Goal: Understand process/instructions: Learn about a topic

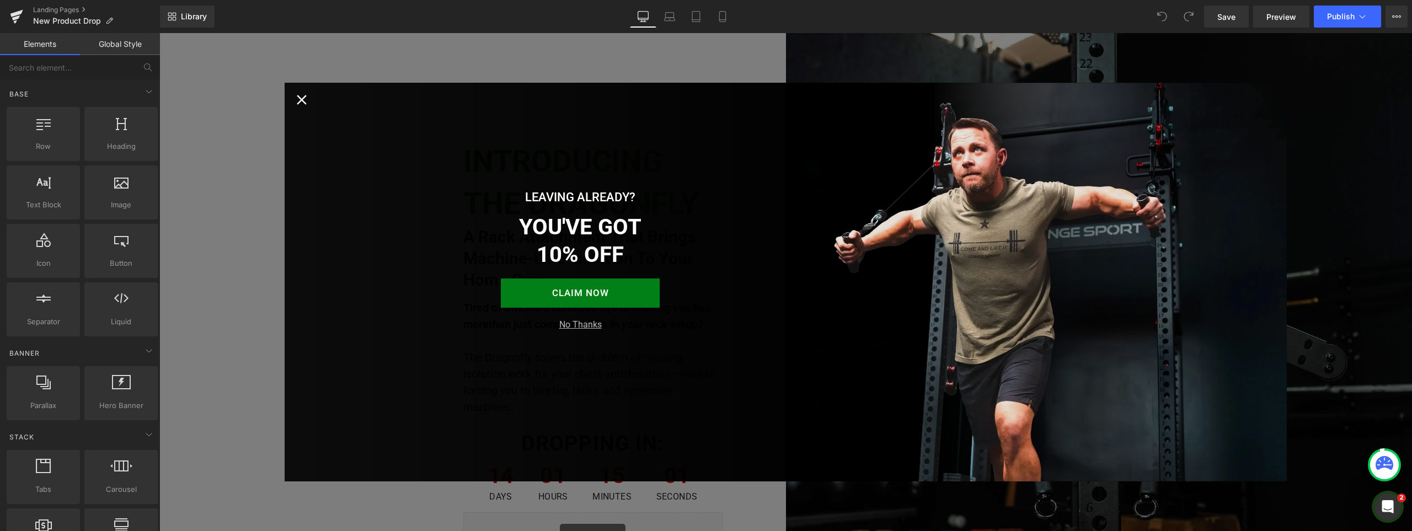
click at [300, 98] on icon "Close popup" at bounding box center [301, 100] width 17 height 17
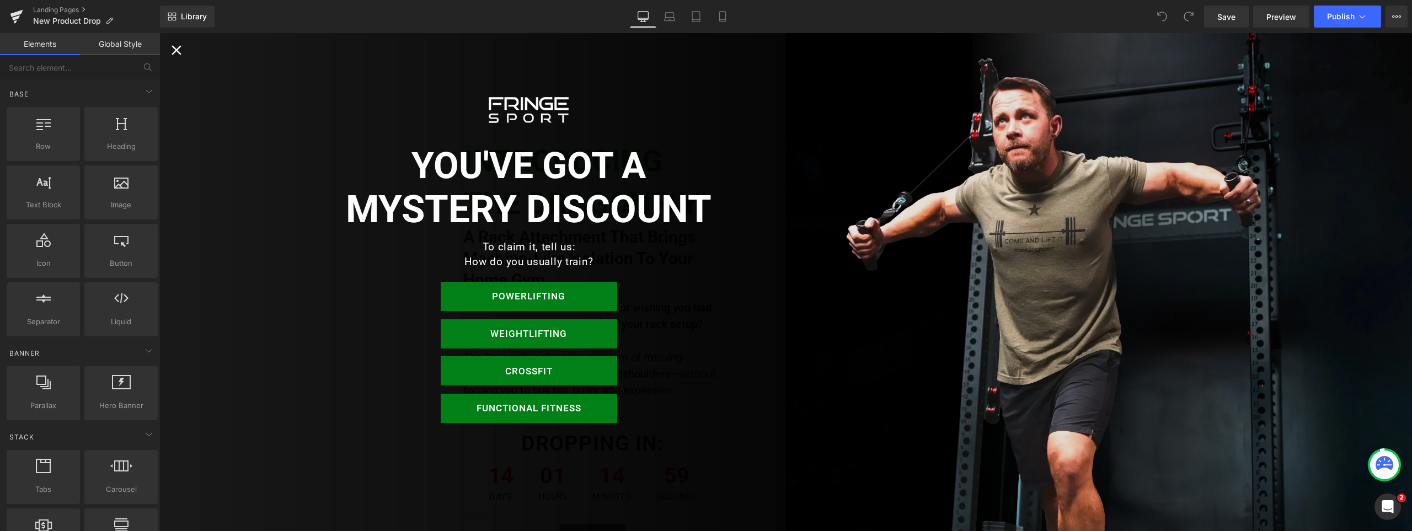
click at [173, 47] on icon "Close popup" at bounding box center [176, 50] width 10 height 10
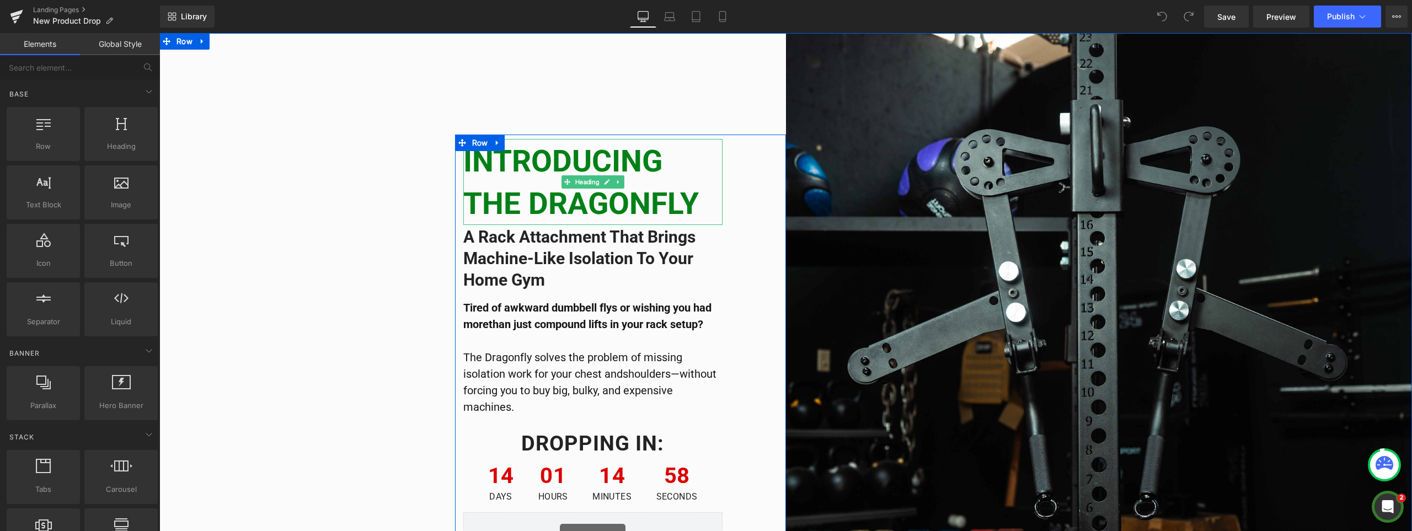
click at [550, 195] on strong "INTRODUCING THE DRAGONFLY" at bounding box center [580, 182] width 235 height 78
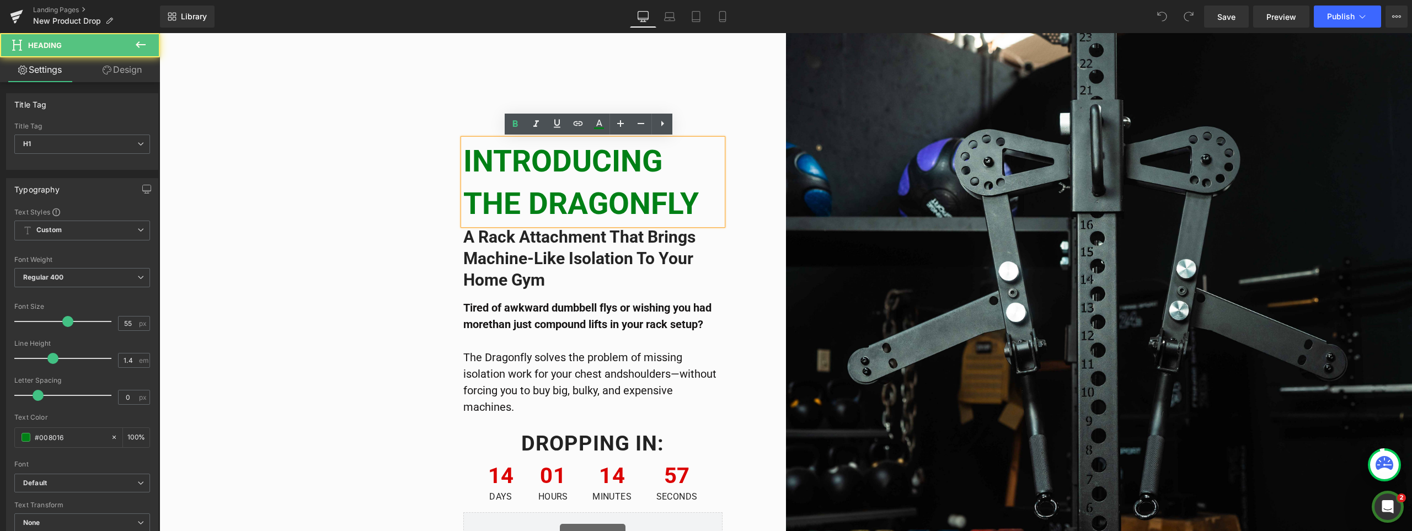
click at [664, 202] on strong "INTRODUCING THE DRAGONFLY" at bounding box center [580, 182] width 235 height 78
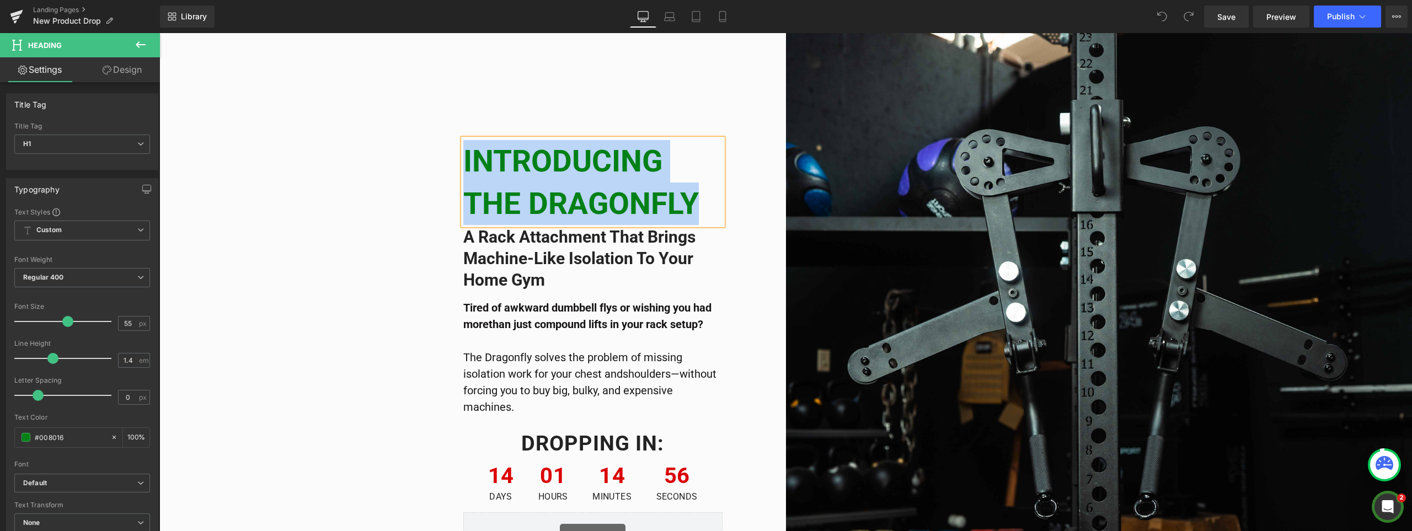
paste div
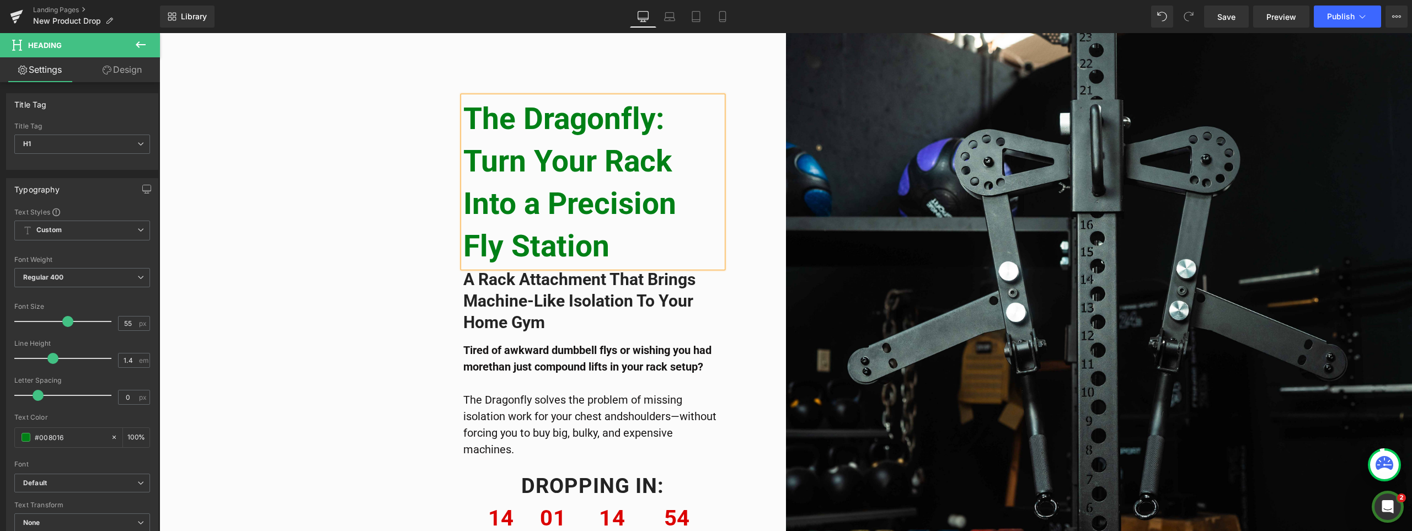
click at [473, 117] on b "The Dragonfly: Turn Your Rack Into a Precision Fly Station" at bounding box center [569, 182] width 213 height 163
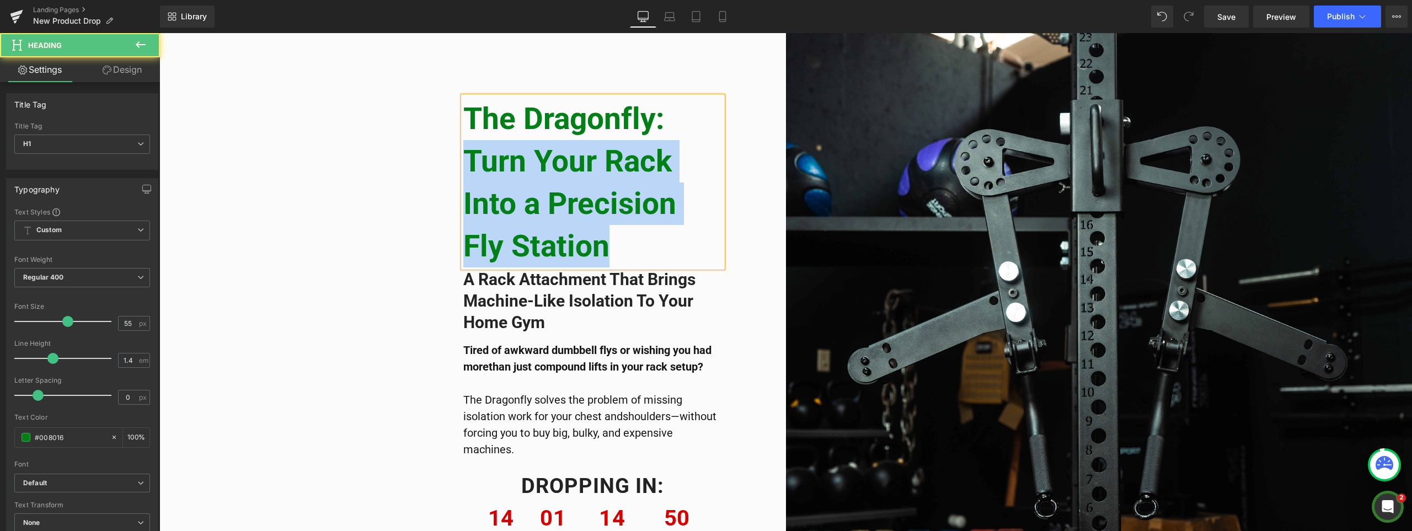
drag, startPoint x: 612, startPoint y: 248, endPoint x: 449, endPoint y: 169, distance: 181.3
click at [449, 169] on div "The Dragonfly: Turn Your Rack Into a Precision Fly Station Heading A rack Attac…" at bounding box center [472, 346] width 626 height 626
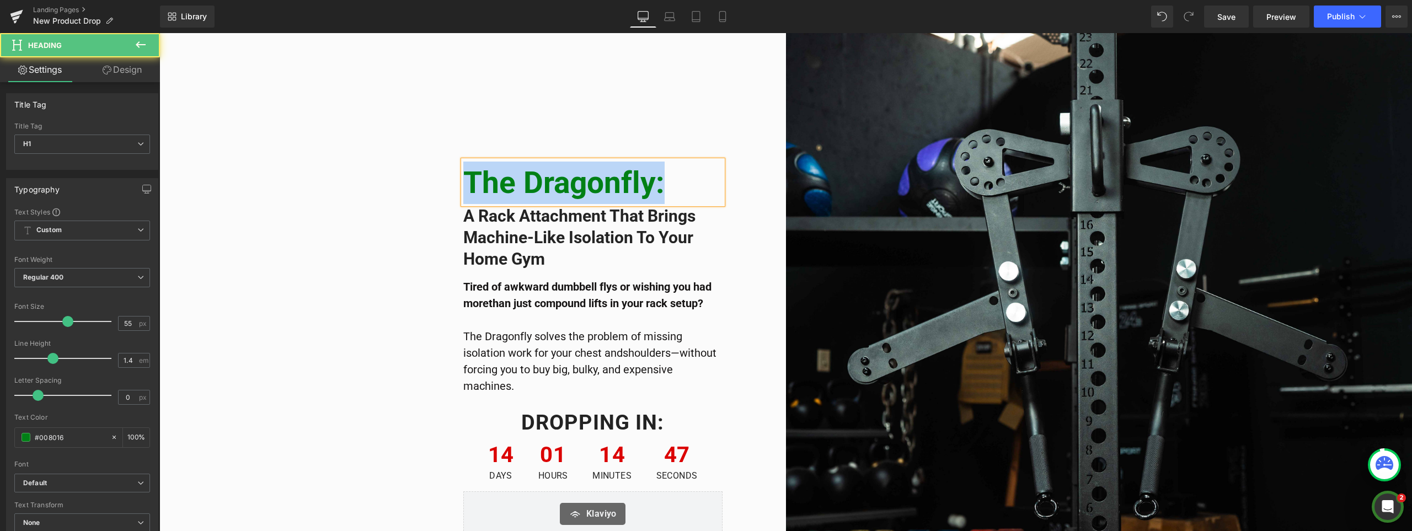
drag, startPoint x: 662, startPoint y: 183, endPoint x: 460, endPoint y: 180, distance: 201.9
click at [463, 180] on b "The Dragonfly:" at bounding box center [563, 182] width 201 height 35
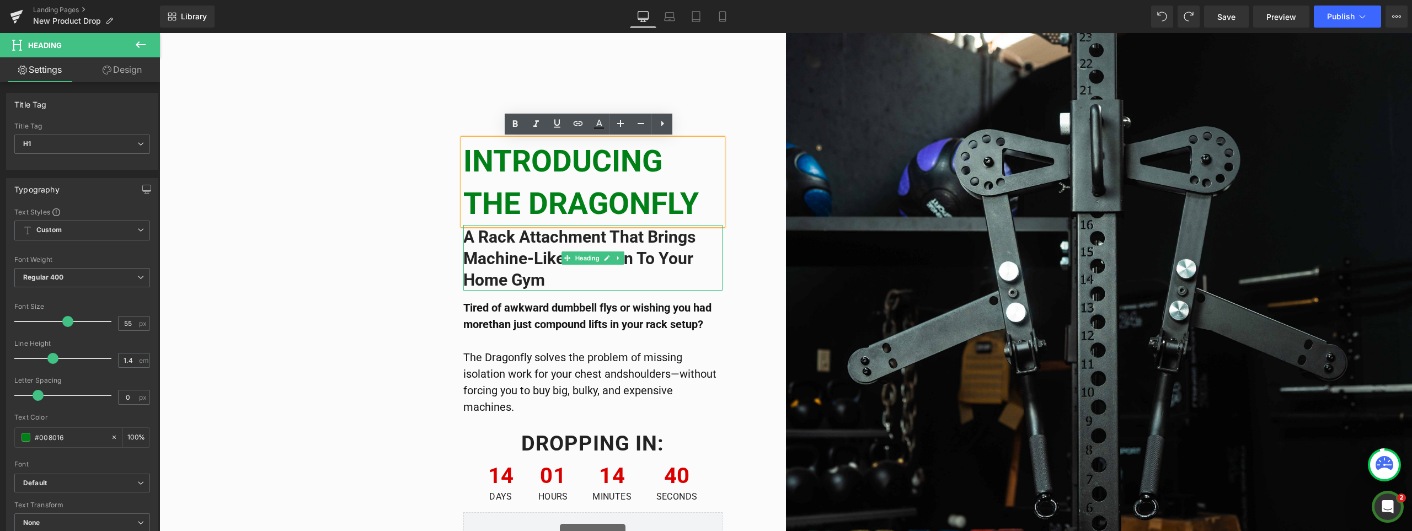
click at [517, 253] on b "A rack Attachment That Brings Machine-Like Isolation to Your Home Gym" at bounding box center [579, 258] width 232 height 62
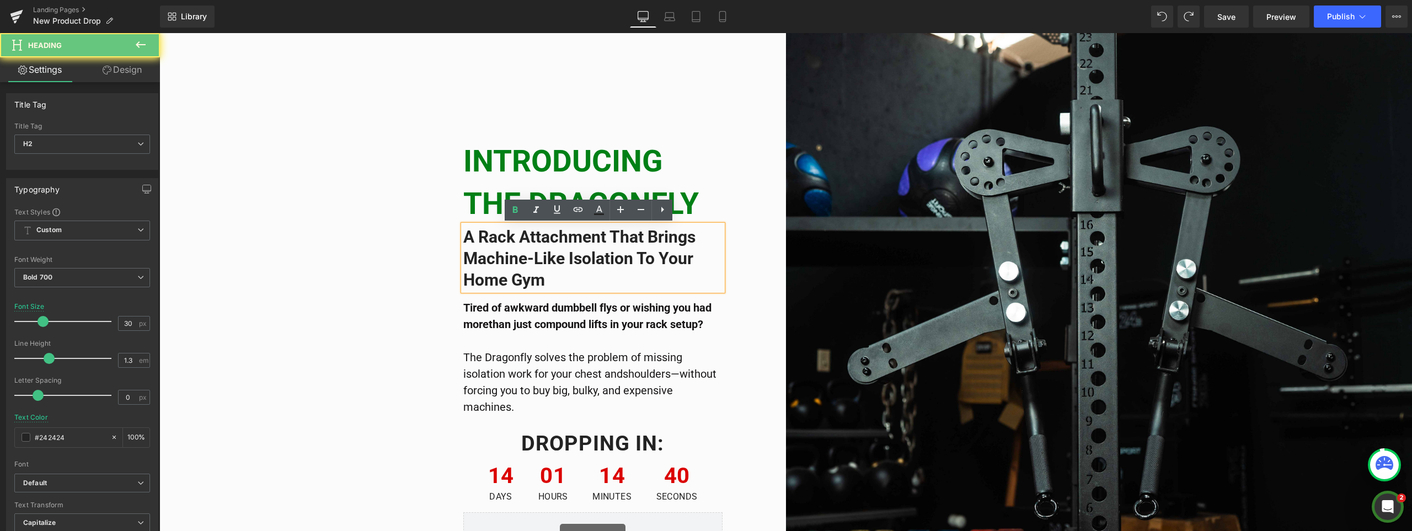
click at [551, 275] on h2 "A rack Attachment That Brings Machine-Like Isolation to Your Home Gym" at bounding box center [592, 258] width 259 height 65
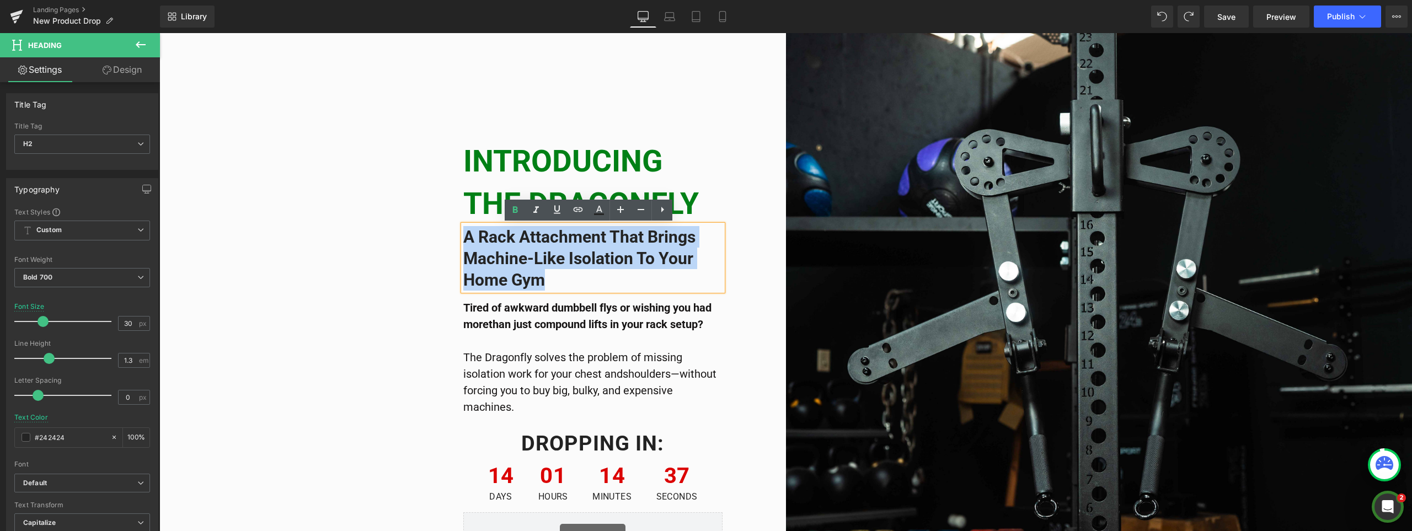
drag, startPoint x: 551, startPoint y: 276, endPoint x: 462, endPoint y: 237, distance: 97.3
click at [463, 237] on h2 "A rack Attachment That Brings Machine-Like Isolation to Your Home Gym" at bounding box center [592, 258] width 259 height 65
paste div
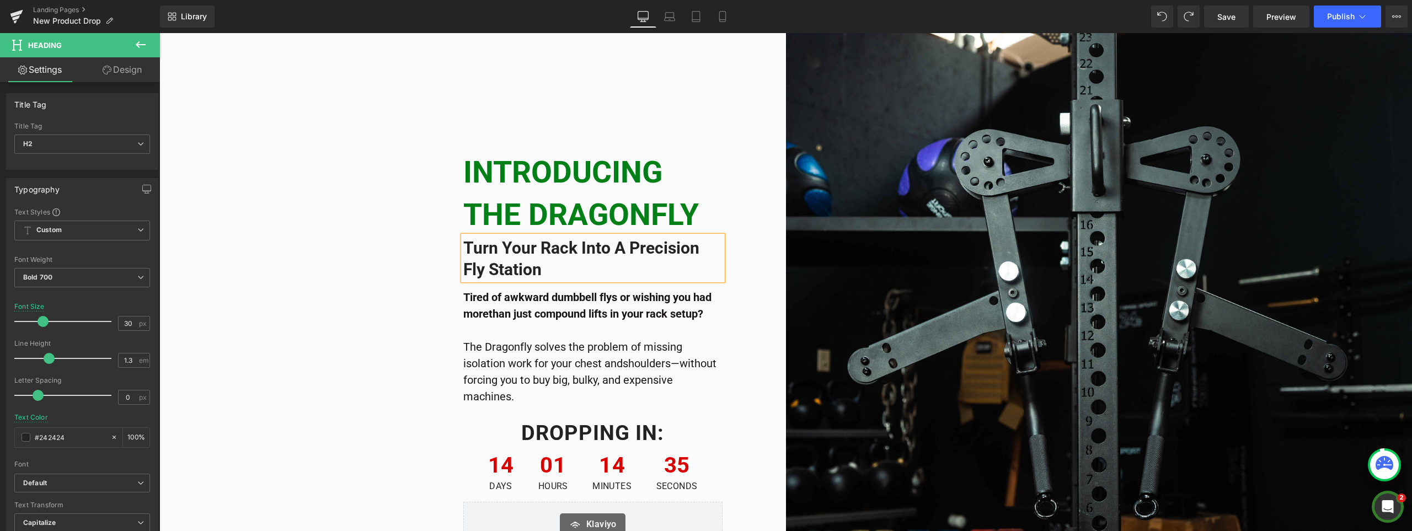
click at [566, 271] on h2 "Turn Your Rack Into a Precision Fly Station" at bounding box center [592, 258] width 259 height 43
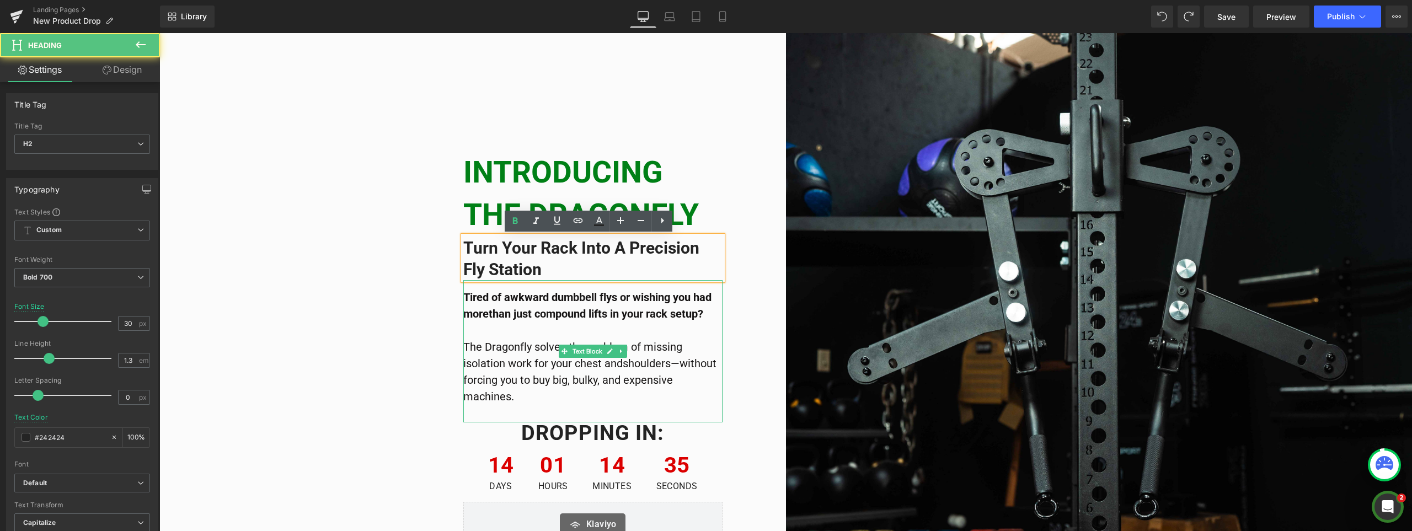
click at [550, 305] on p "Tired of awkward dumbbell flys or wishing you had morethan just compound lifts …" at bounding box center [592, 305] width 259 height 33
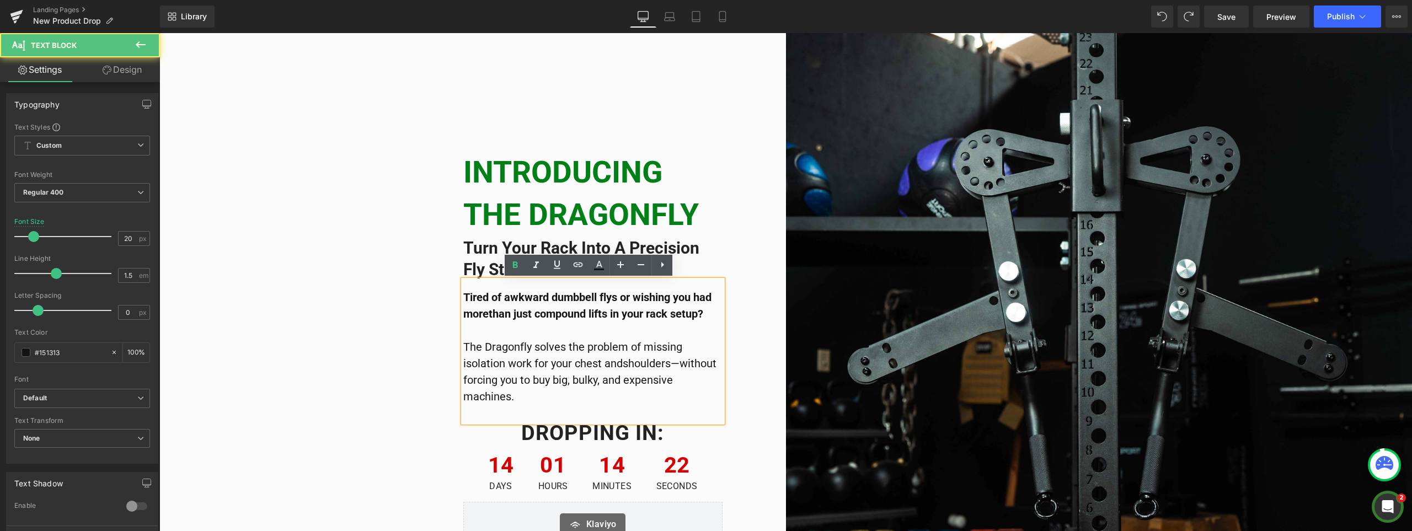
click at [528, 336] on p "The Dragonfly solves the problem of missing isolation work for your chest andsh…" at bounding box center [592, 363] width 259 height 83
click at [575, 376] on p "The Dragonfly solves the problem of missing isolation work for your chest andsh…" at bounding box center [592, 363] width 259 height 83
click at [564, 319] on b "Tired of awkward dumbbell flys or wishing you had morethan just compound lifts …" at bounding box center [587, 306] width 248 height 30
click at [484, 314] on b "Tired of awkward dumbbell flys or wishing you had morethan just compound lifts …" at bounding box center [587, 306] width 248 height 30
click at [596, 326] on p "The Dragonfly solves the problem of missing isolation work for your chest andsh…" at bounding box center [592, 363] width 259 height 83
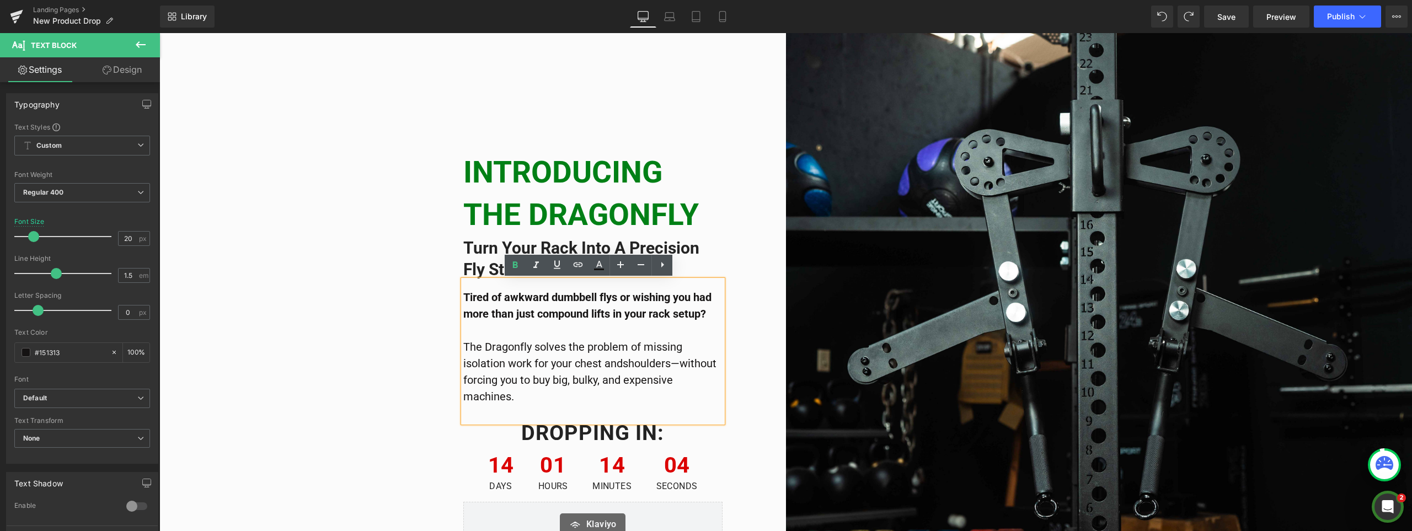
click at [545, 305] on p "Tired of awkward dumbbell flys or wishing you had more than just compound lifts…" at bounding box center [592, 305] width 259 height 33
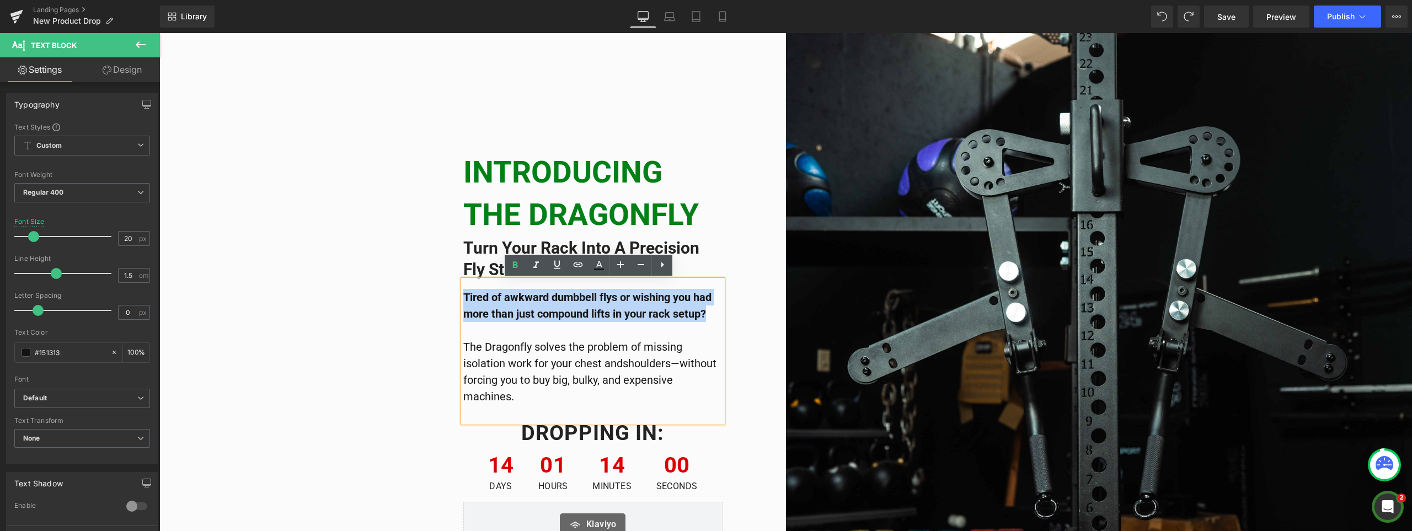
drag, startPoint x: 704, startPoint y: 314, endPoint x: 460, endPoint y: 296, distance: 245.0
click at [463, 296] on p "Tired of awkward dumbbell flys or wishing you had more than just compound lifts…" at bounding box center [592, 305] width 259 height 33
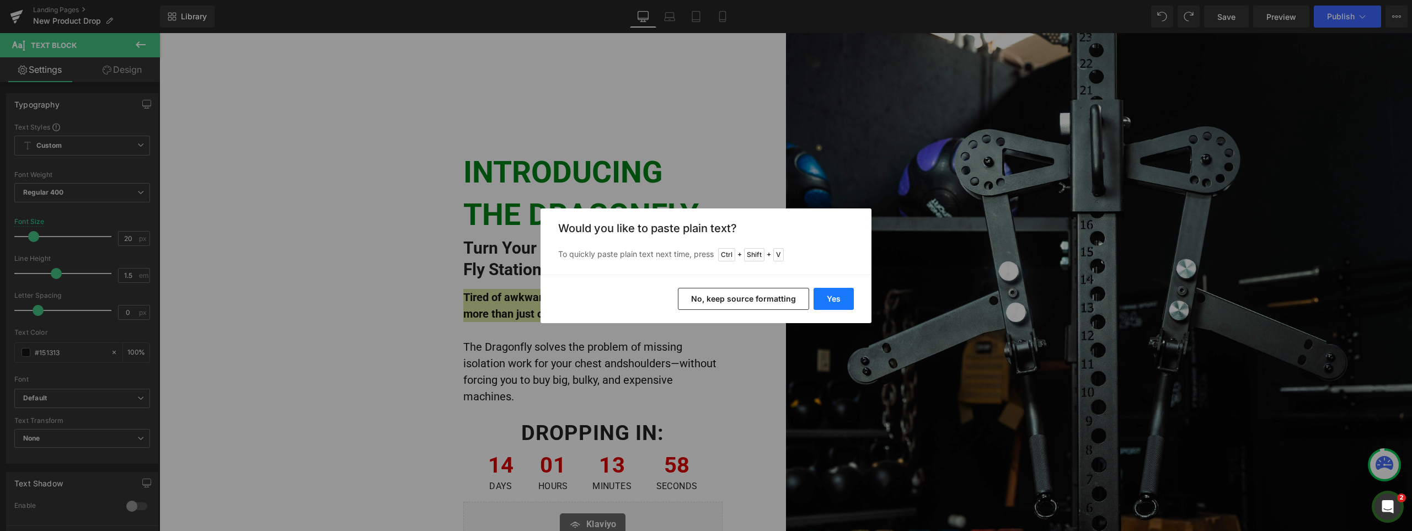
click at [839, 296] on button "Yes" at bounding box center [833, 299] width 40 height 22
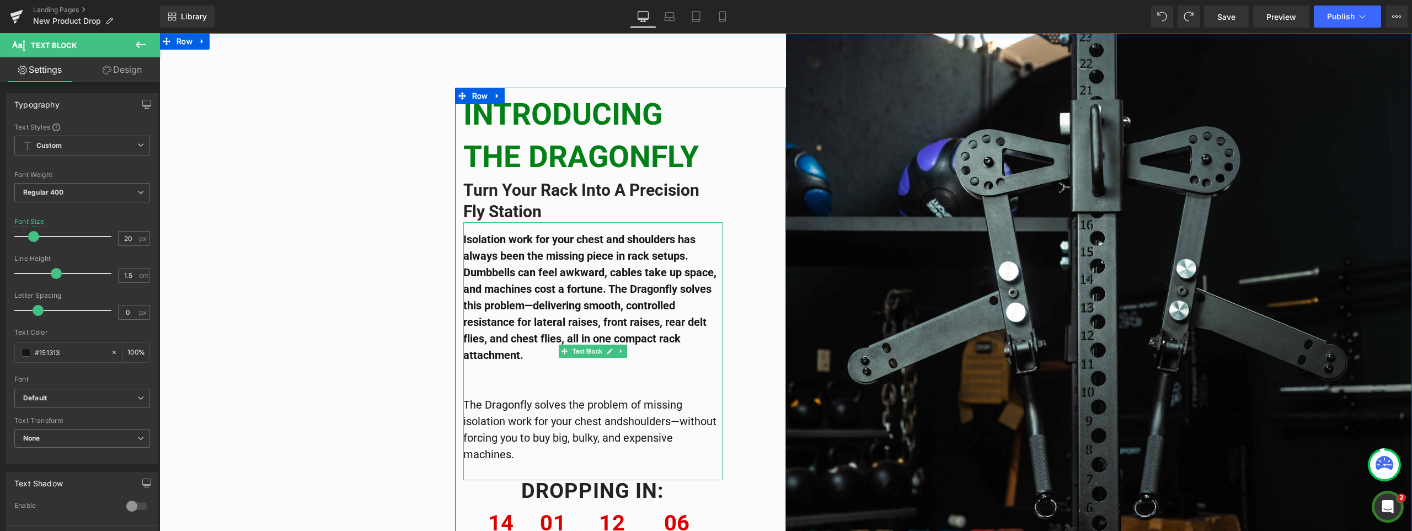
click at [539, 442] on p "The Dragonfly solves the problem of missing isolation work for your chest andsh…" at bounding box center [592, 421] width 259 height 83
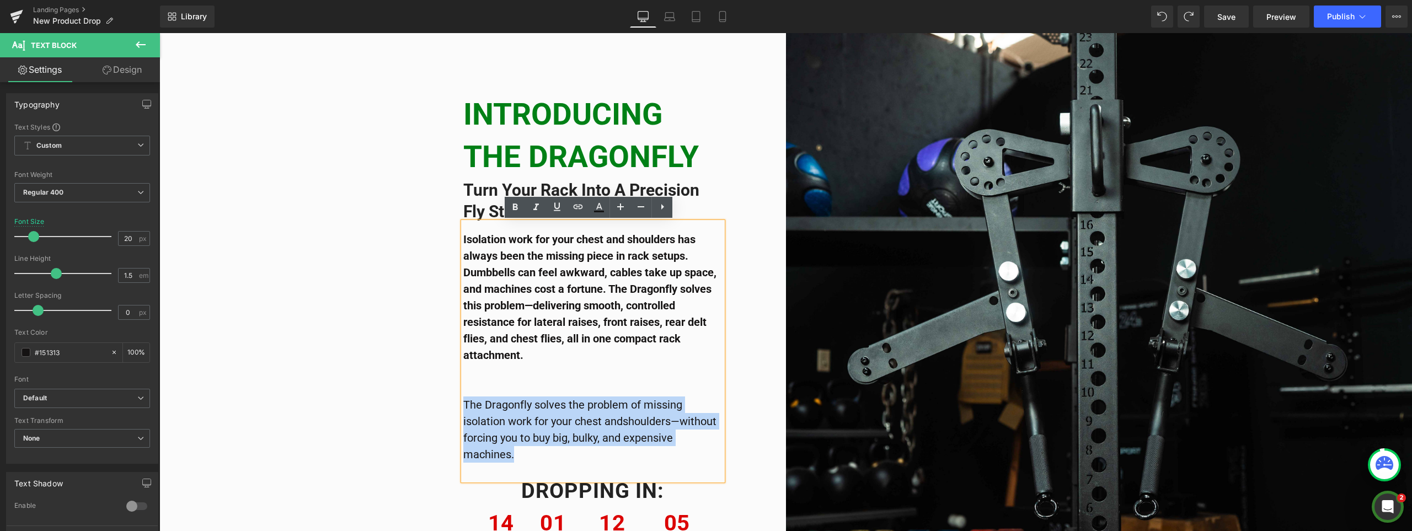
drag, startPoint x: 527, startPoint y: 454, endPoint x: 453, endPoint y: 402, distance: 90.1
click at [455, 402] on div "INTRODUCING THE DRAGONFLY Heading Turn Your Rack Into a Precision Fly Station H…" at bounding box center [593, 348] width 276 height 513
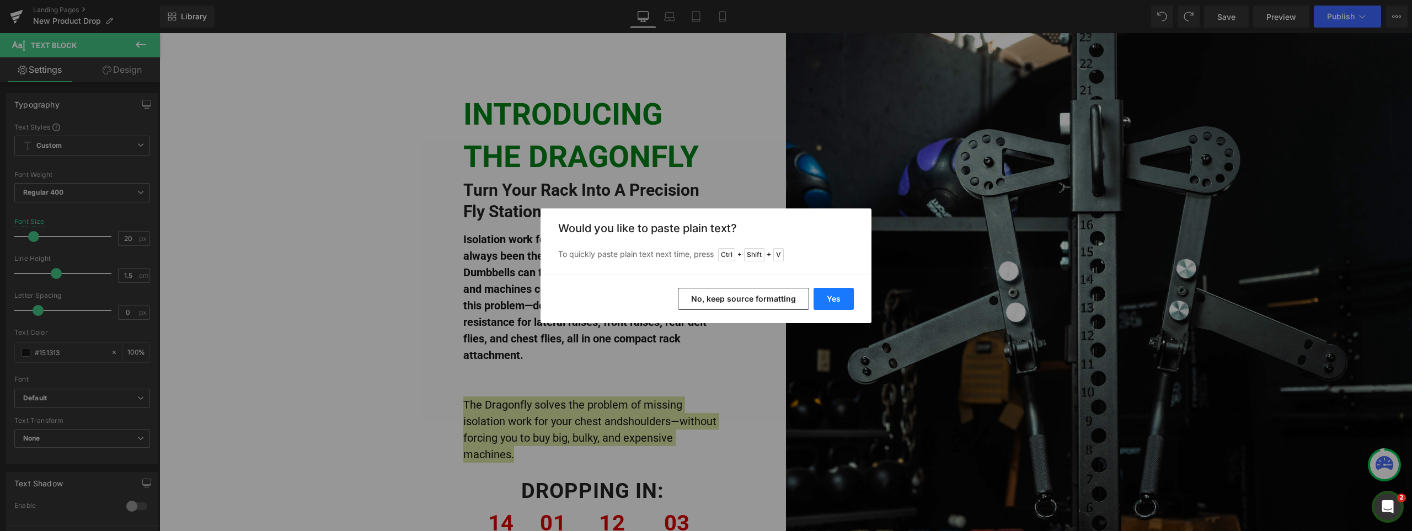
click at [833, 296] on button "Yes" at bounding box center [833, 299] width 40 height 22
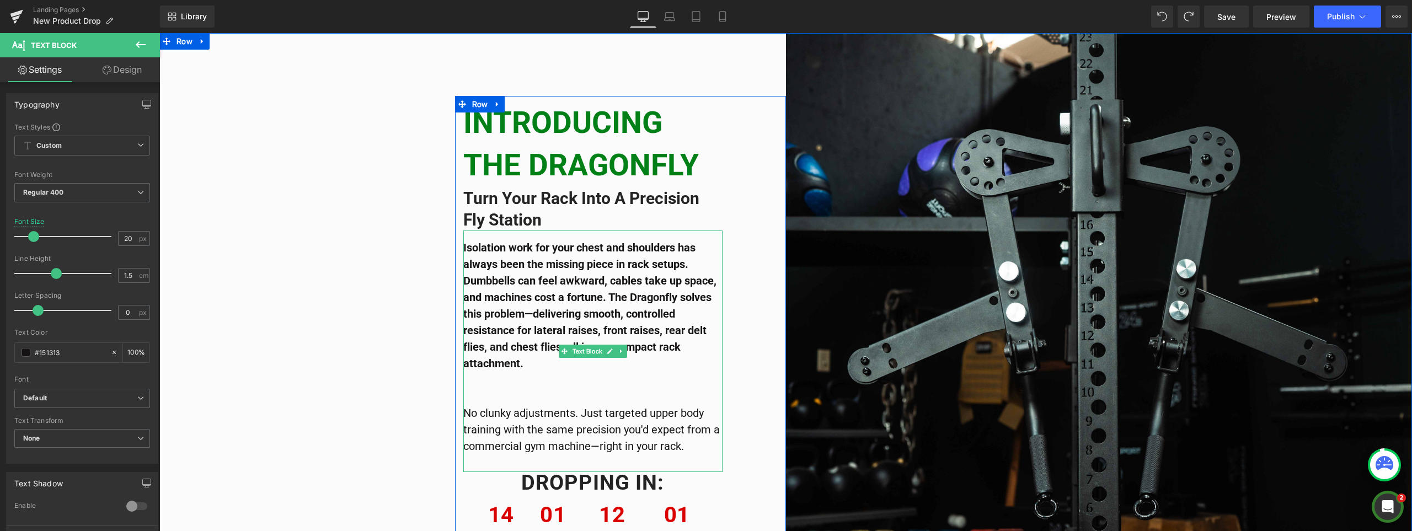
click at [512, 398] on p "No clunky adjustments. Just targeted upper body training with the same precisio…" at bounding box center [592, 421] width 259 height 66
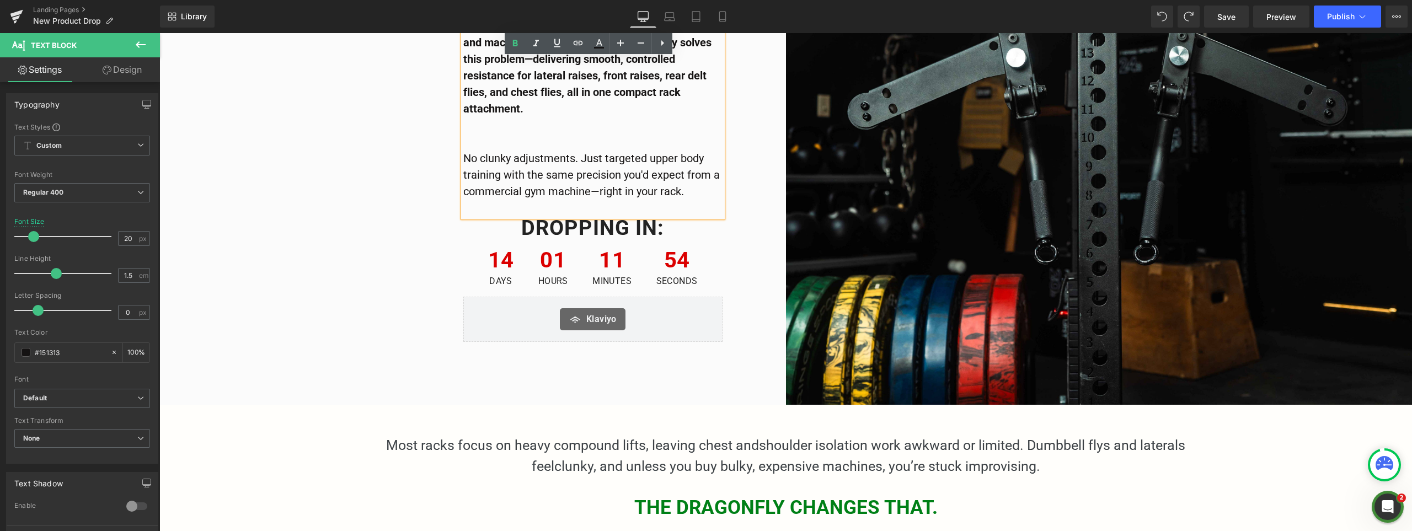
scroll to position [276, 0]
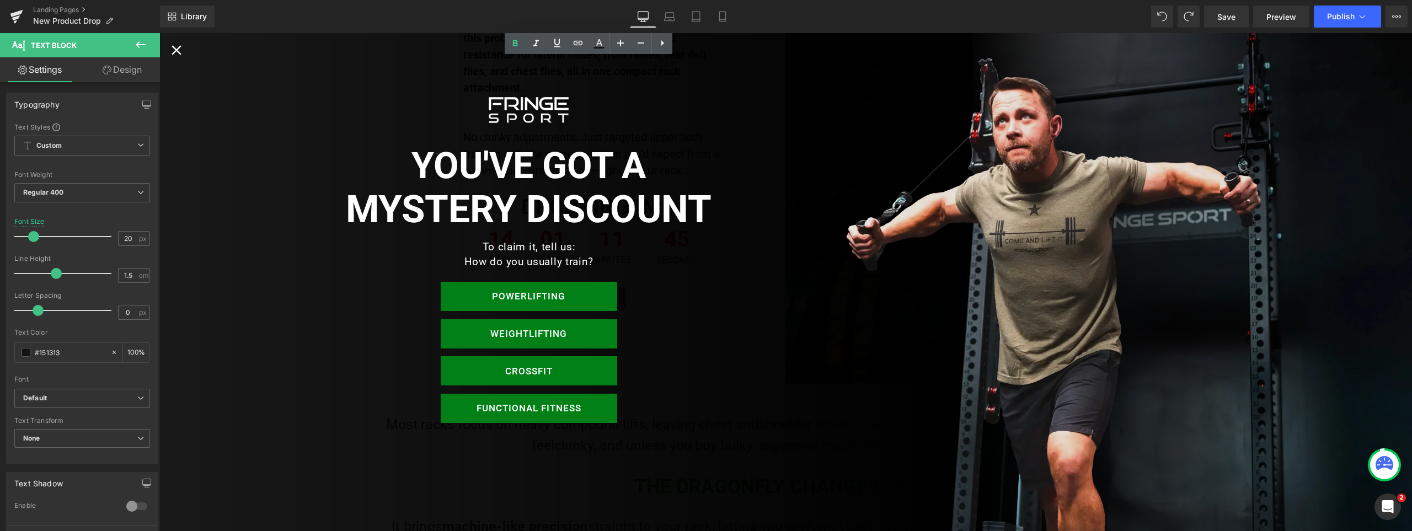
click at [178, 47] on icon "Close popup" at bounding box center [176, 50] width 17 height 17
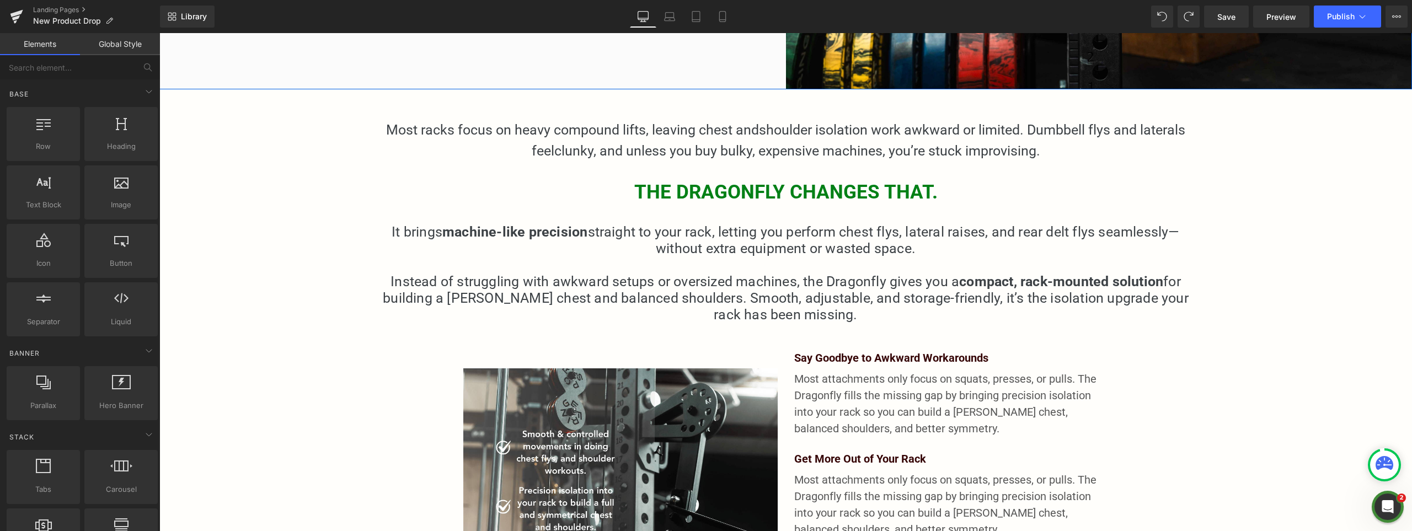
scroll to position [607, 0]
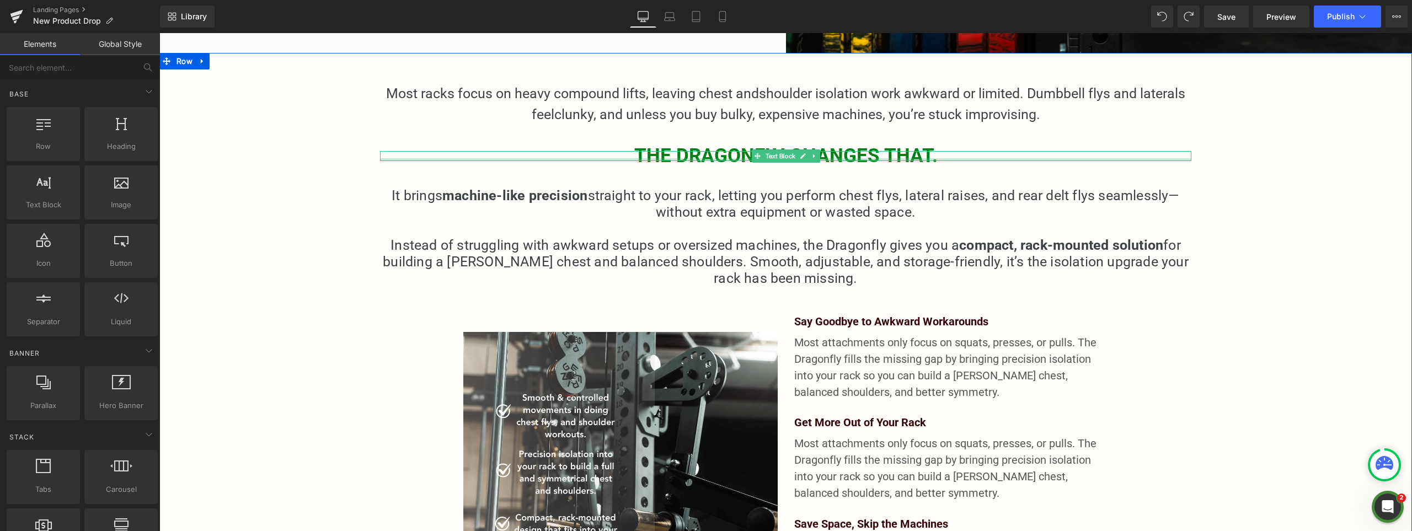
click at [678, 158] on div at bounding box center [785, 159] width 811 height 3
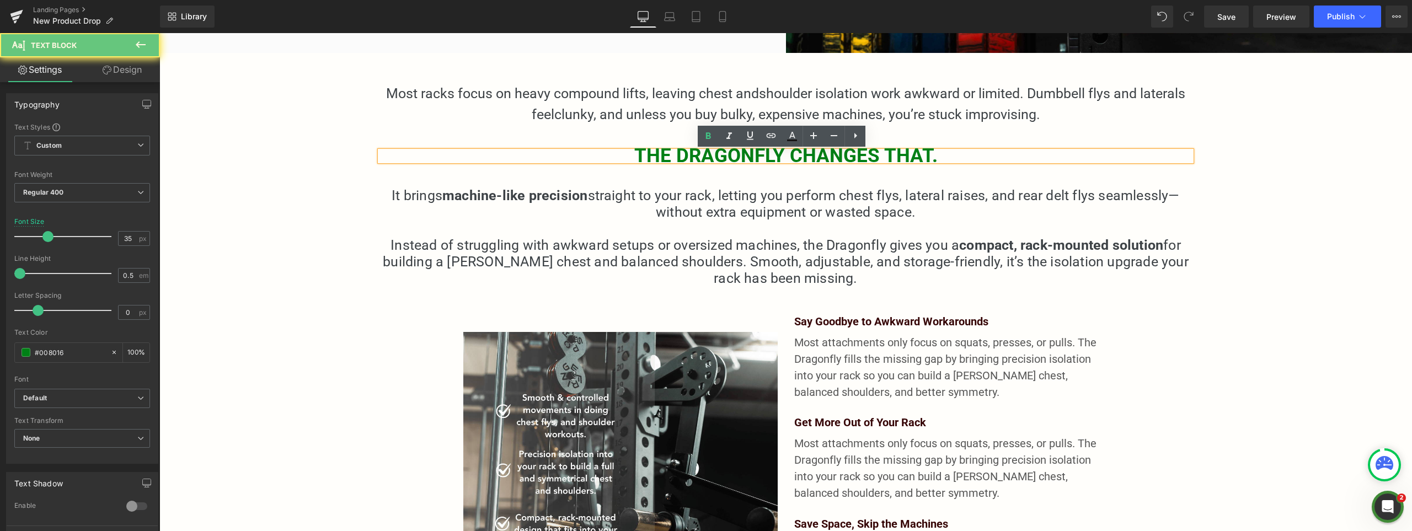
click at [682, 154] on span "THE DRAGONFLY CHANGES THAT." at bounding box center [785, 155] width 303 height 23
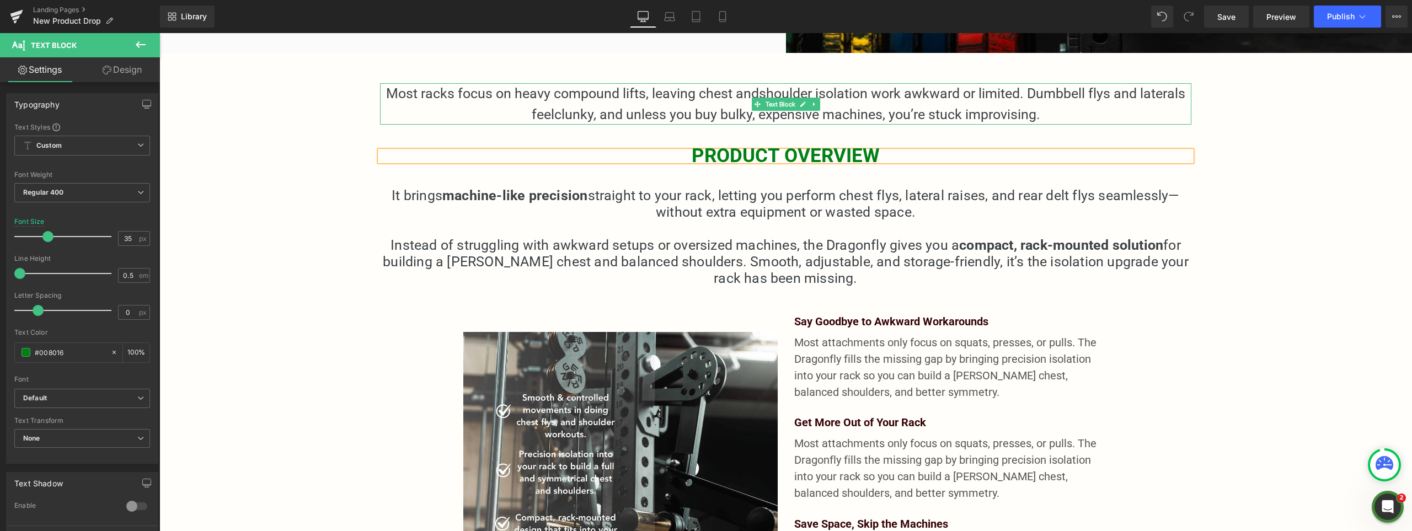
click at [996, 105] on p "Most racks focus on heavy compound lifts, leaving chest andshoulder isolation w…" at bounding box center [785, 103] width 811 height 41
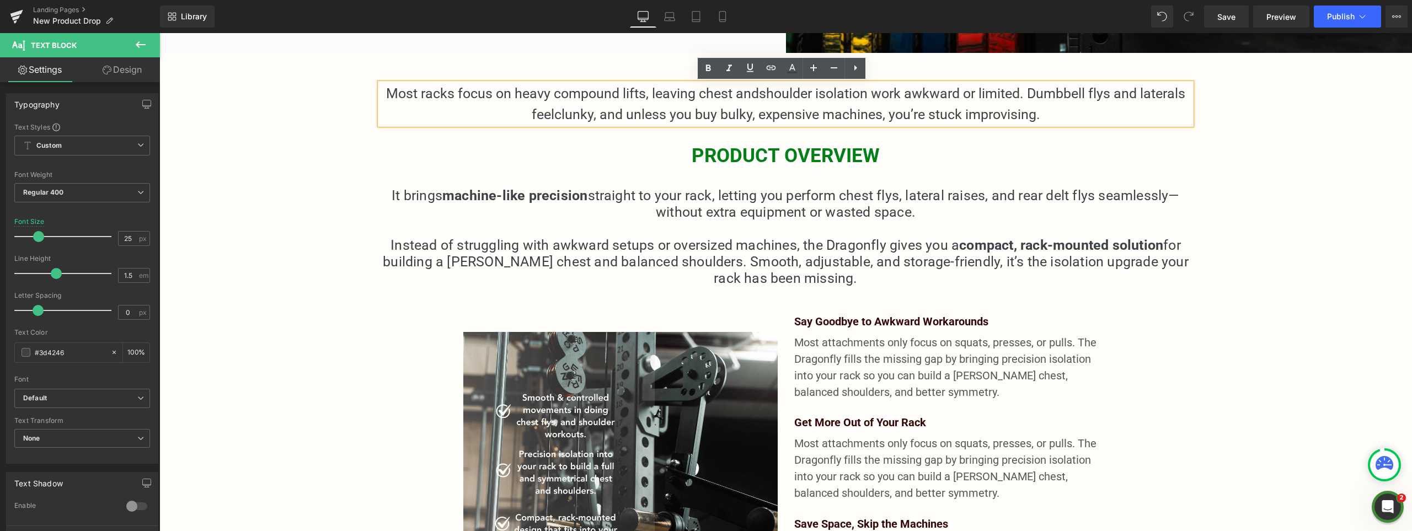
click at [1097, 124] on p "Most racks focus on heavy compound lifts, leaving chest andshoulder isolation w…" at bounding box center [785, 103] width 811 height 41
click at [1234, 115] on div "Most racks focus on heavy compound lifts, leaving chest andshoulder isolation w…" at bounding box center [785, 390] width 1252 height 615
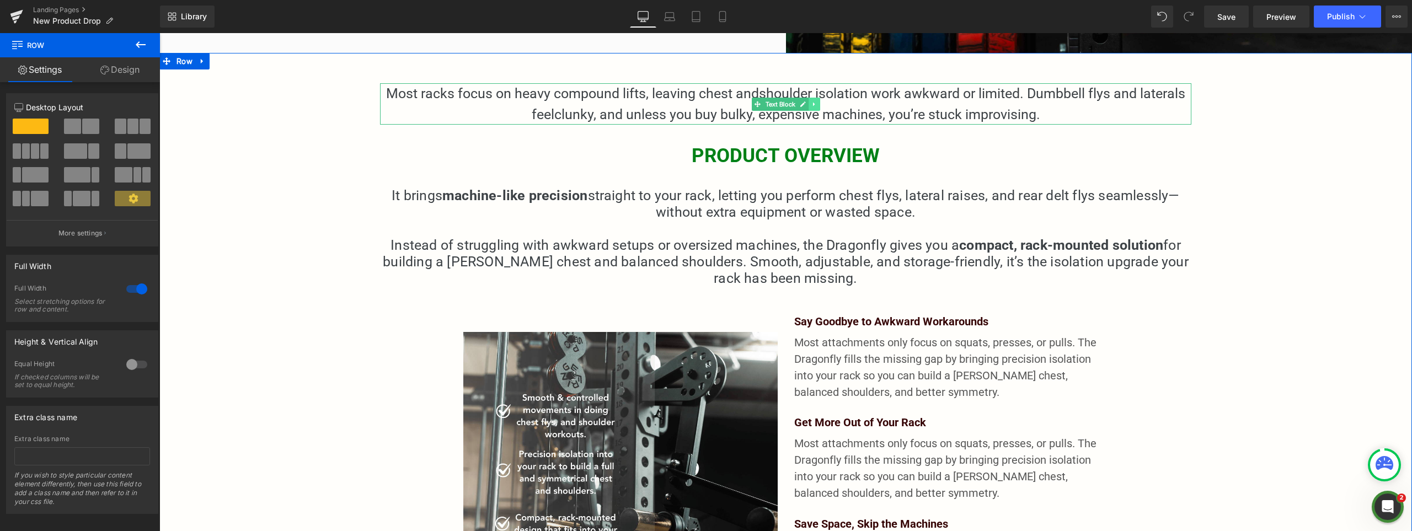
click at [811, 106] on icon at bounding box center [814, 104] width 6 height 7
click at [814, 104] on link at bounding box center [820, 104] width 12 height 13
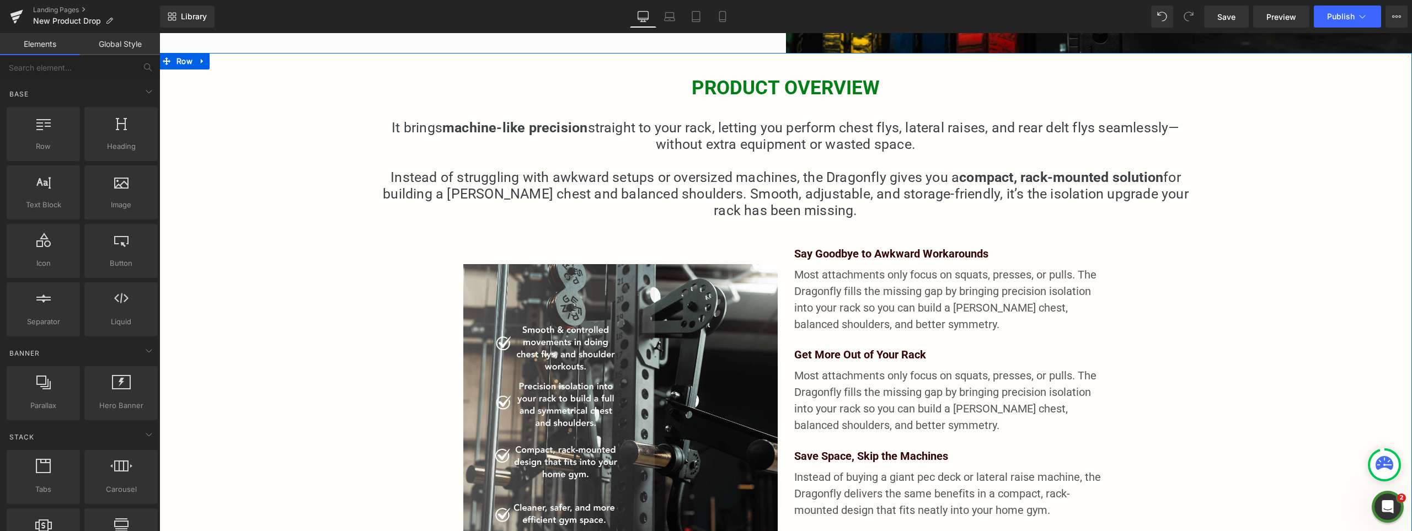
click at [1042, 242] on div "PRODUCT OVERVIEW Text Block It brings machine-like precision straight to your r…" at bounding box center [785, 357] width 1252 height 548
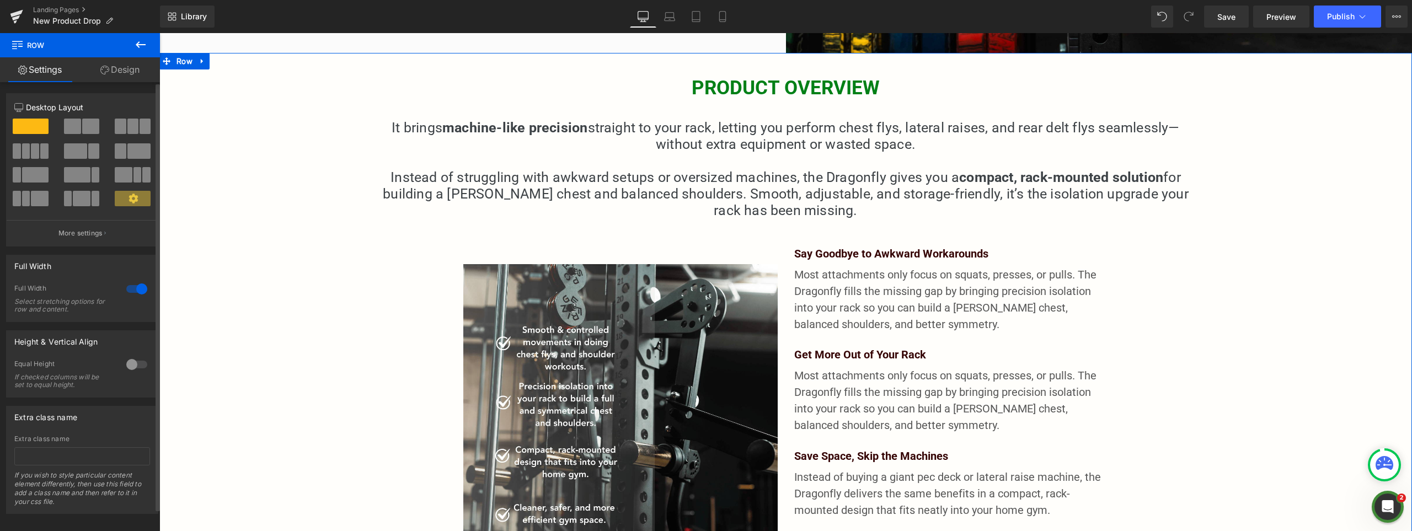
click at [130, 196] on icon at bounding box center [132, 198] width 9 height 9
click at [73, 230] on p "More settings" at bounding box center [80, 233] width 44 height 10
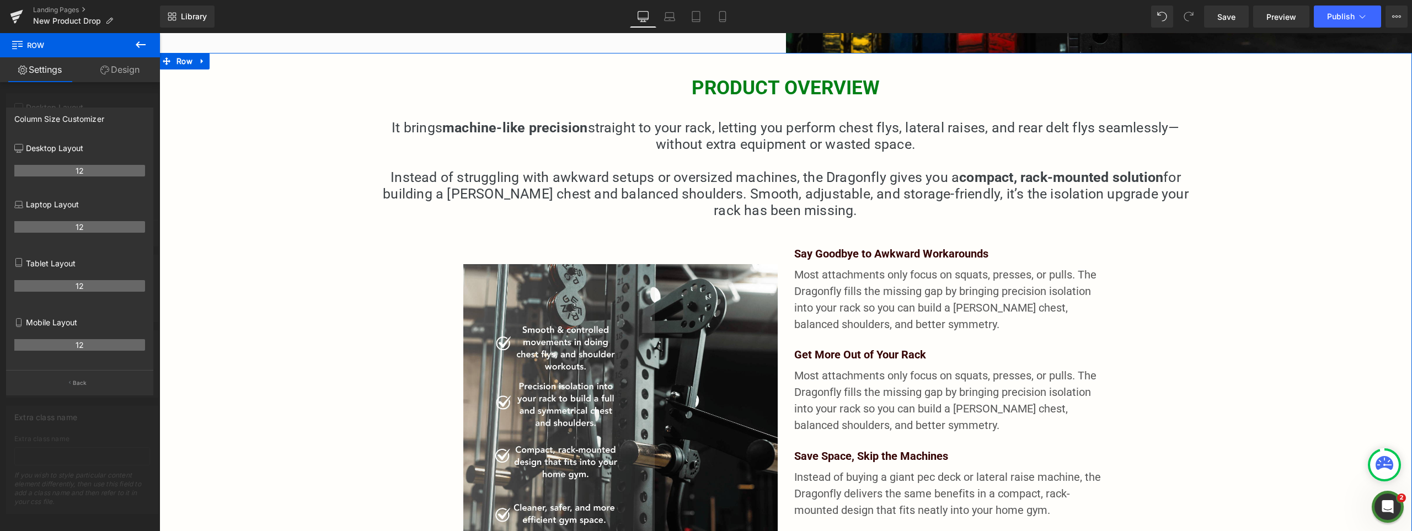
click at [76, 374] on button "Back" at bounding box center [79, 382] width 147 height 25
